Goal: Navigation & Orientation: Understand site structure

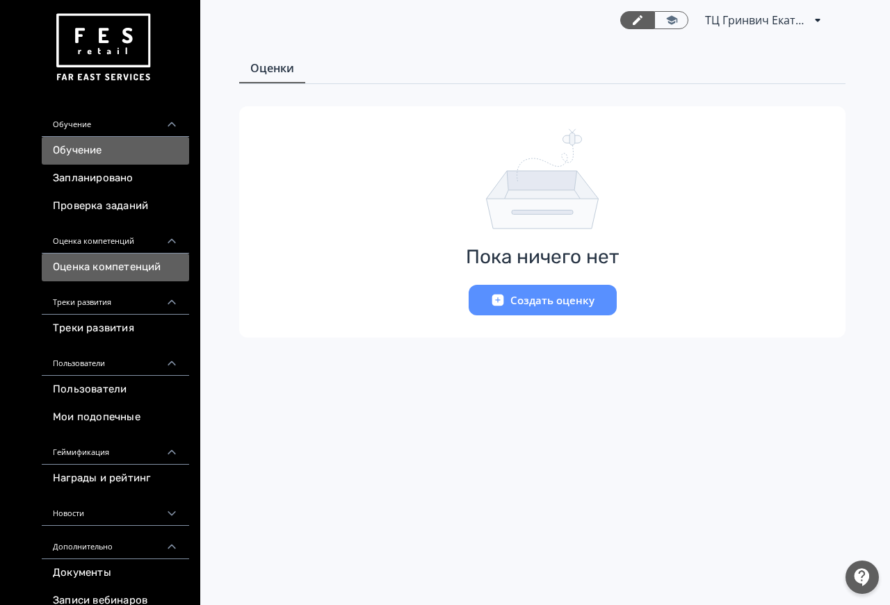
click at [145, 156] on link "Обучение" at bounding box center [115, 151] width 147 height 28
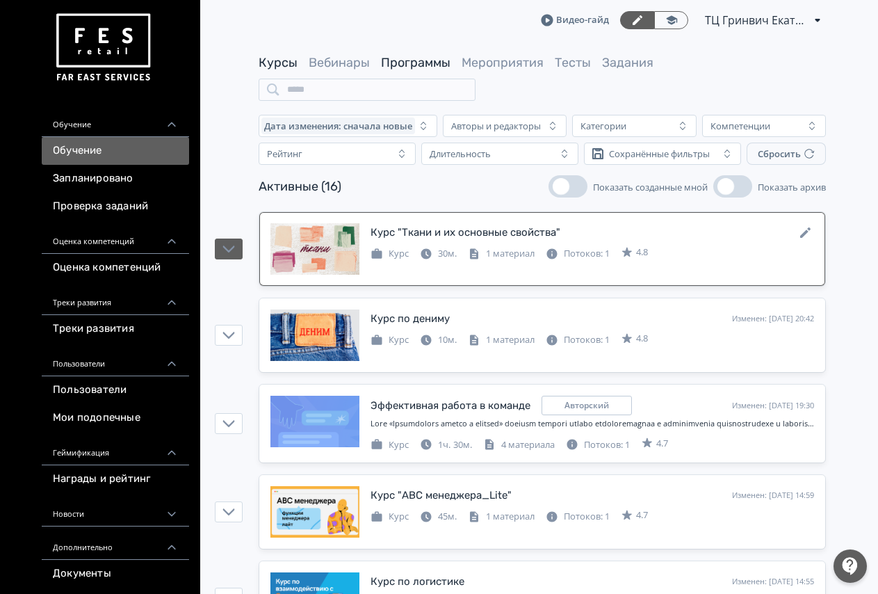
click at [398, 60] on link "Программы" at bounding box center [416, 62] width 70 height 15
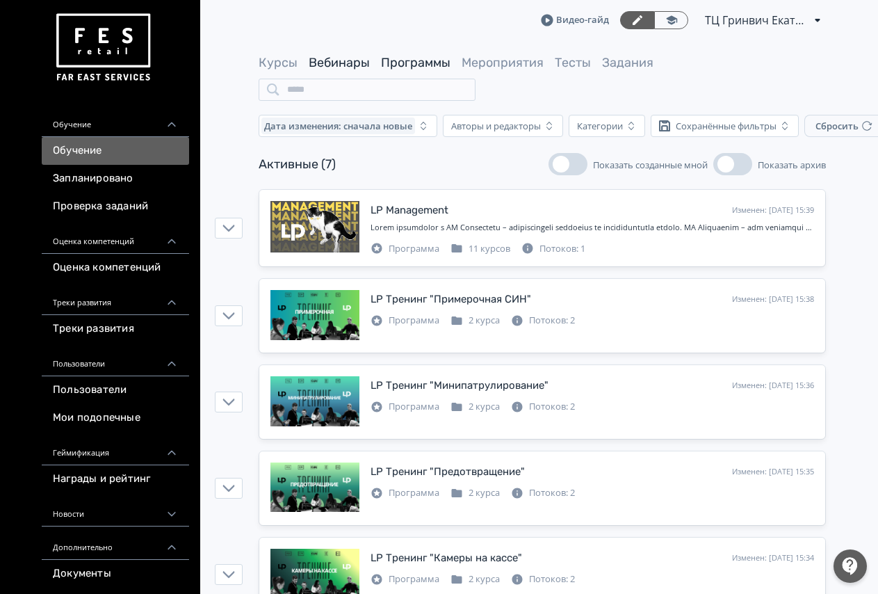
click at [356, 58] on link "Вебинары" at bounding box center [339, 62] width 61 height 15
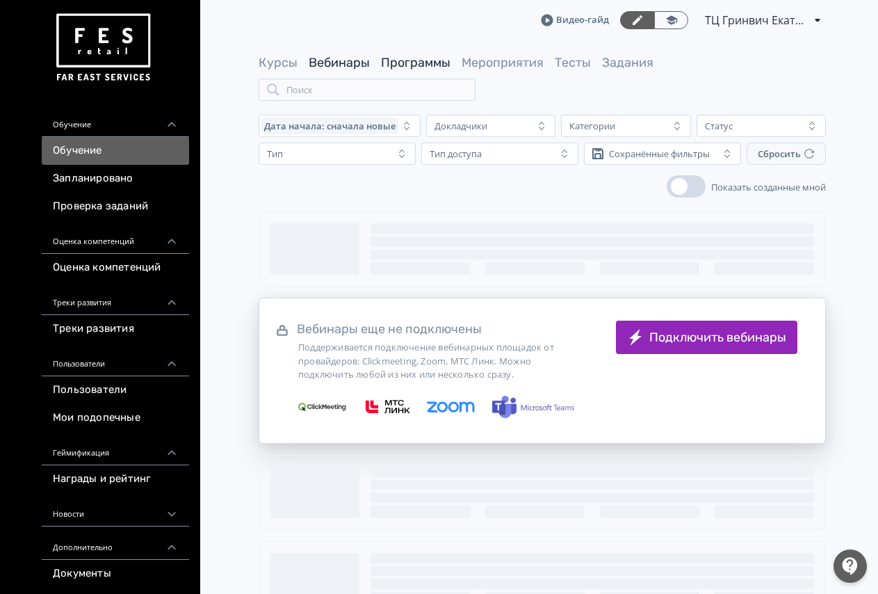
click at [404, 61] on link "Программы" at bounding box center [416, 62] width 70 height 15
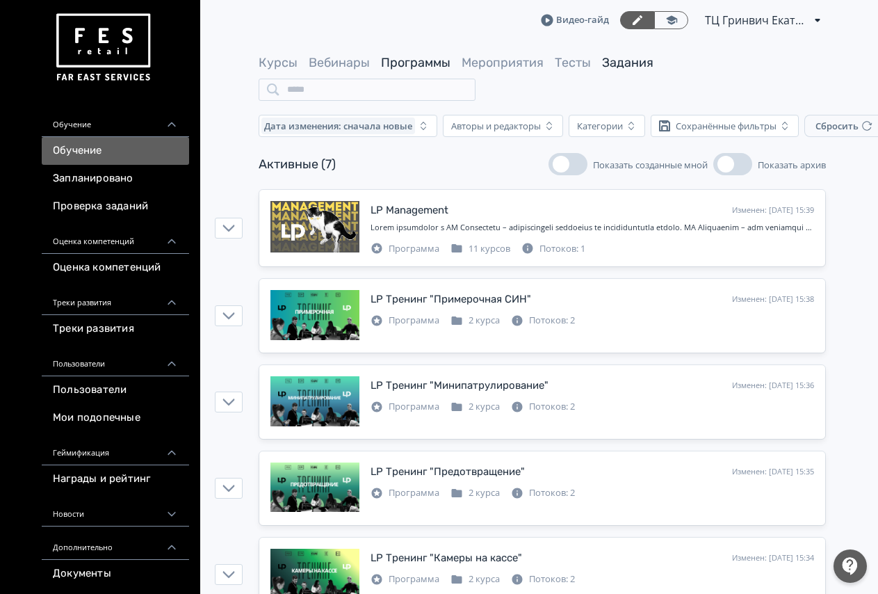
click at [615, 70] on link "Задания" at bounding box center [627, 62] width 51 height 15
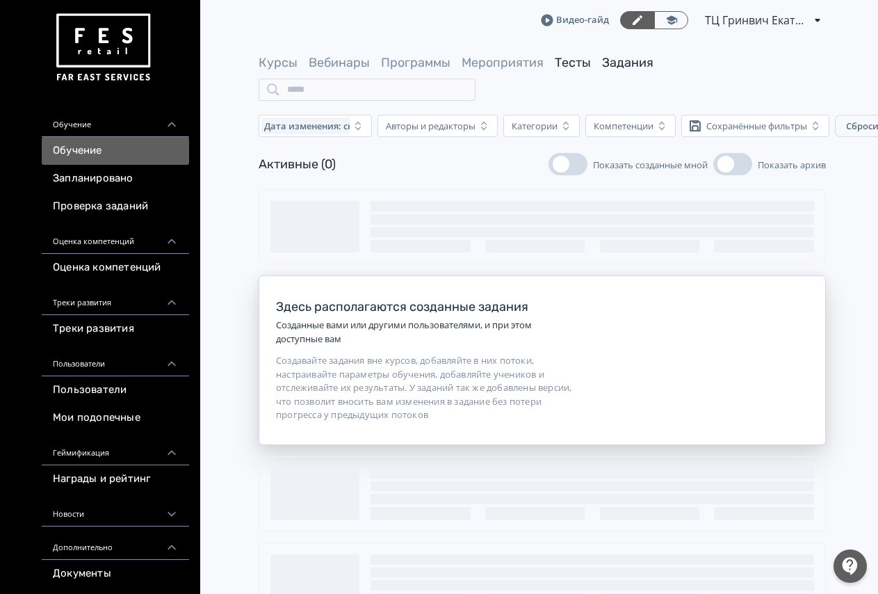
click at [579, 69] on link "Тесты" at bounding box center [573, 62] width 36 height 15
click at [532, 63] on link "Мероприятия" at bounding box center [502, 62] width 82 height 15
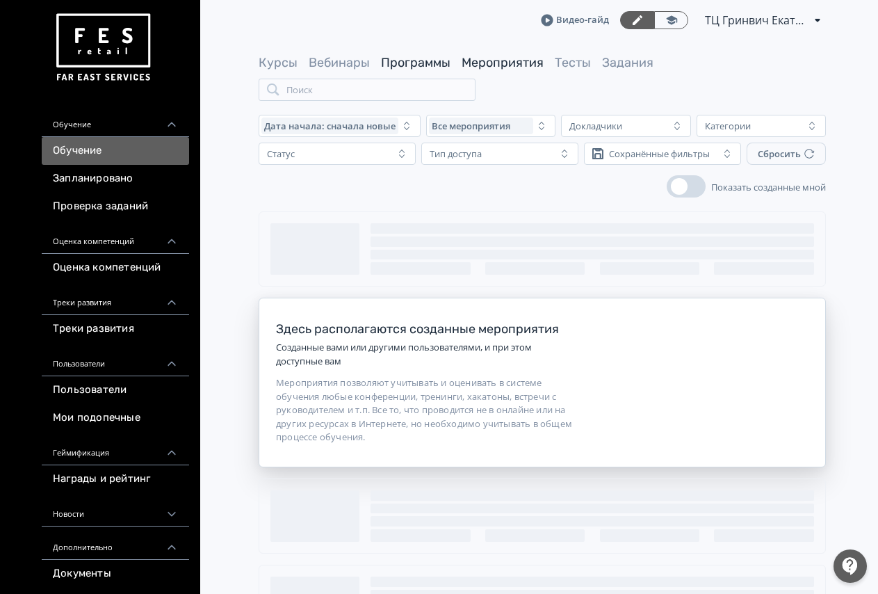
click at [400, 61] on link "Программы" at bounding box center [416, 62] width 70 height 15
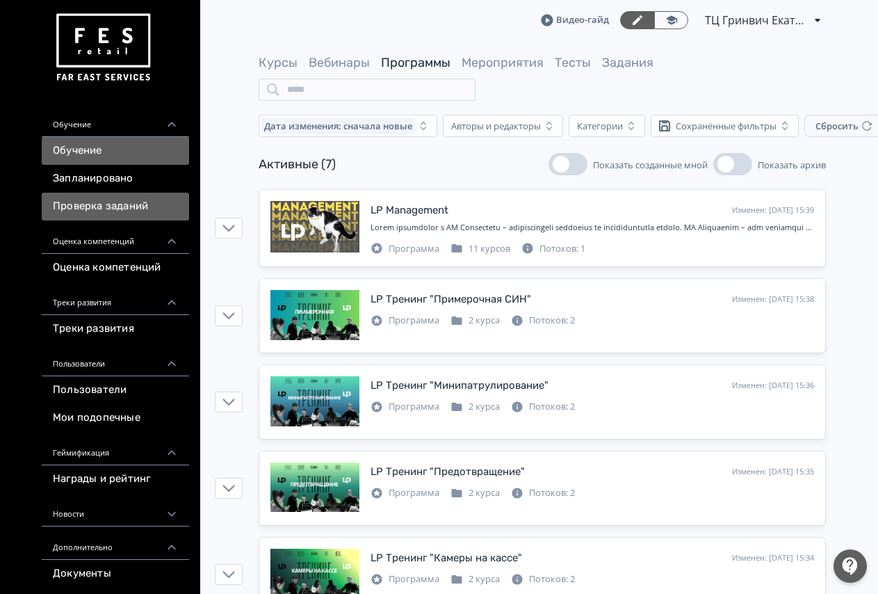
click at [149, 200] on link "Проверка заданий" at bounding box center [115, 207] width 147 height 28
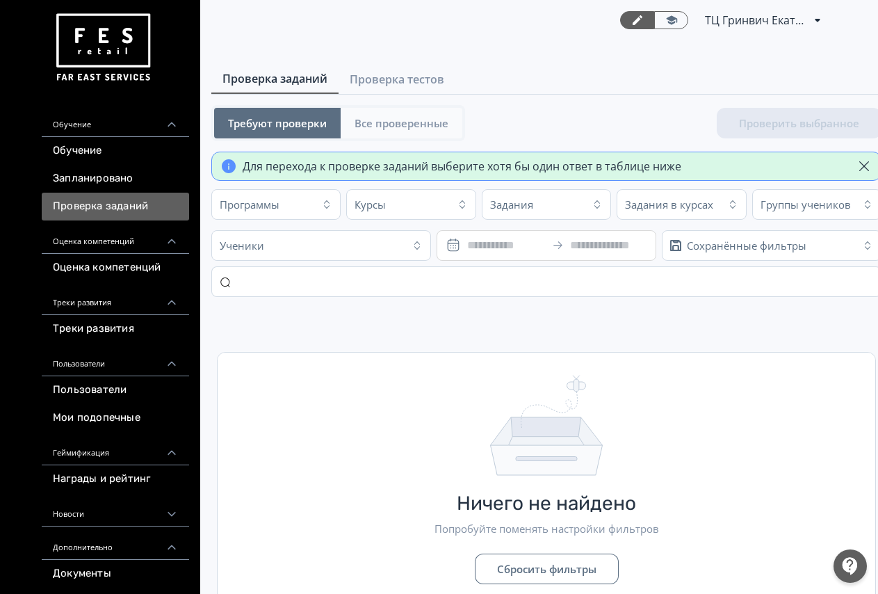
click at [427, 126] on span "Все проверенные" at bounding box center [401, 123] width 94 height 14
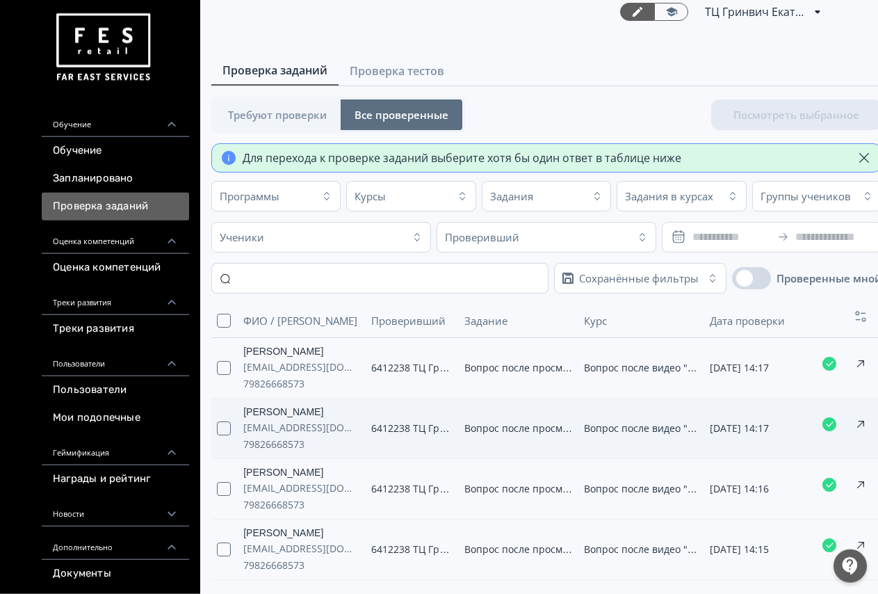
scroll to position [12, 0]
click at [288, 108] on span "Требуют проверки" at bounding box center [277, 115] width 99 height 14
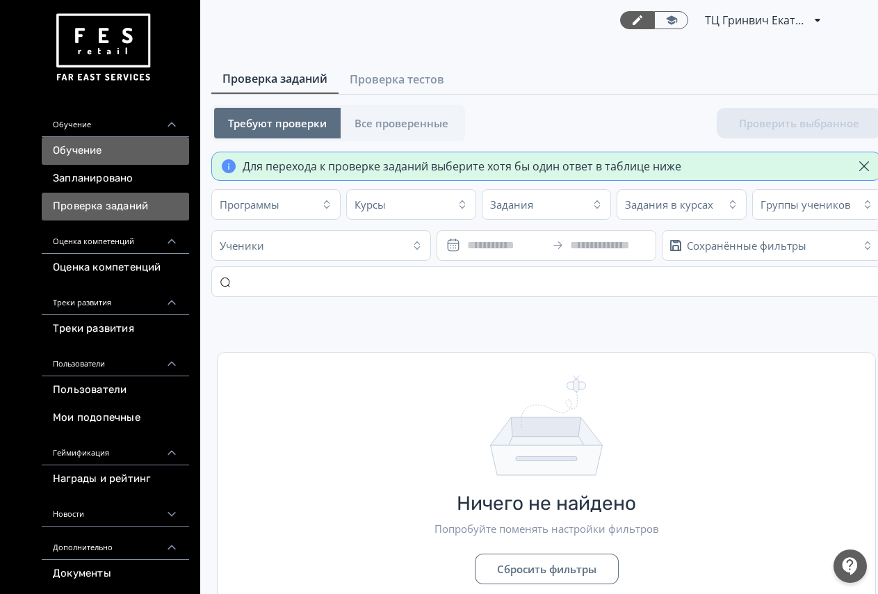
click at [136, 159] on link "Обучение" at bounding box center [115, 151] width 147 height 28
